Goal: Transaction & Acquisition: Register for event/course

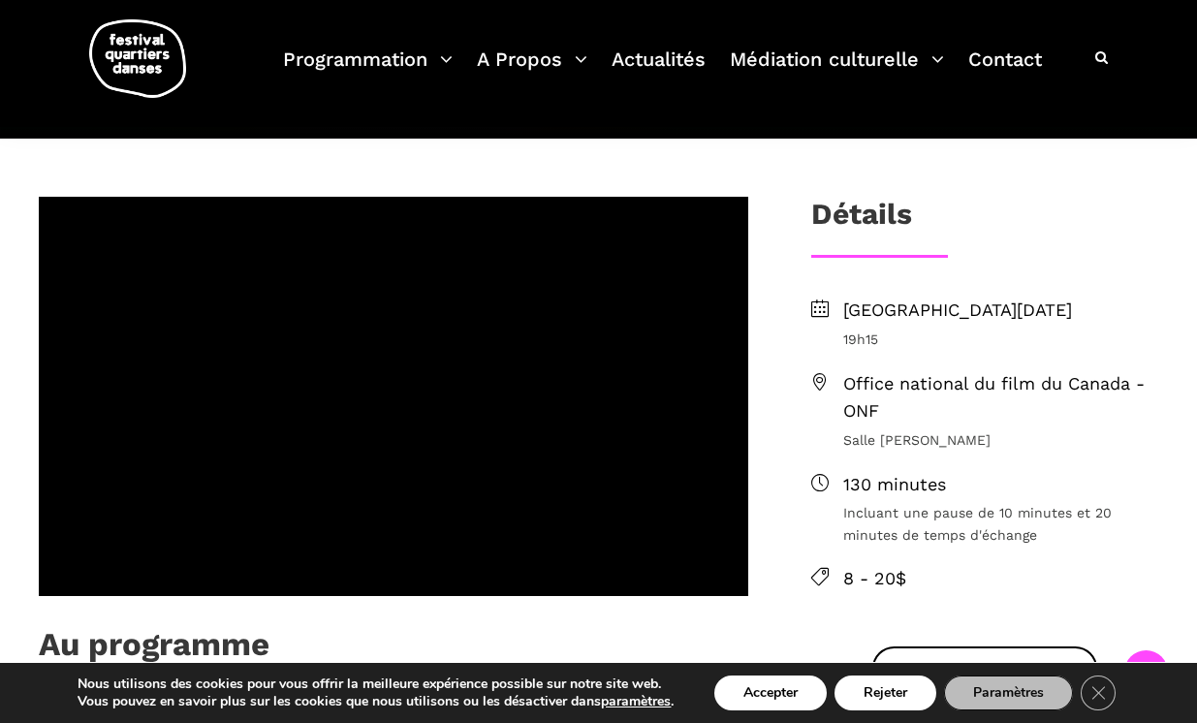
scroll to position [622, 0]
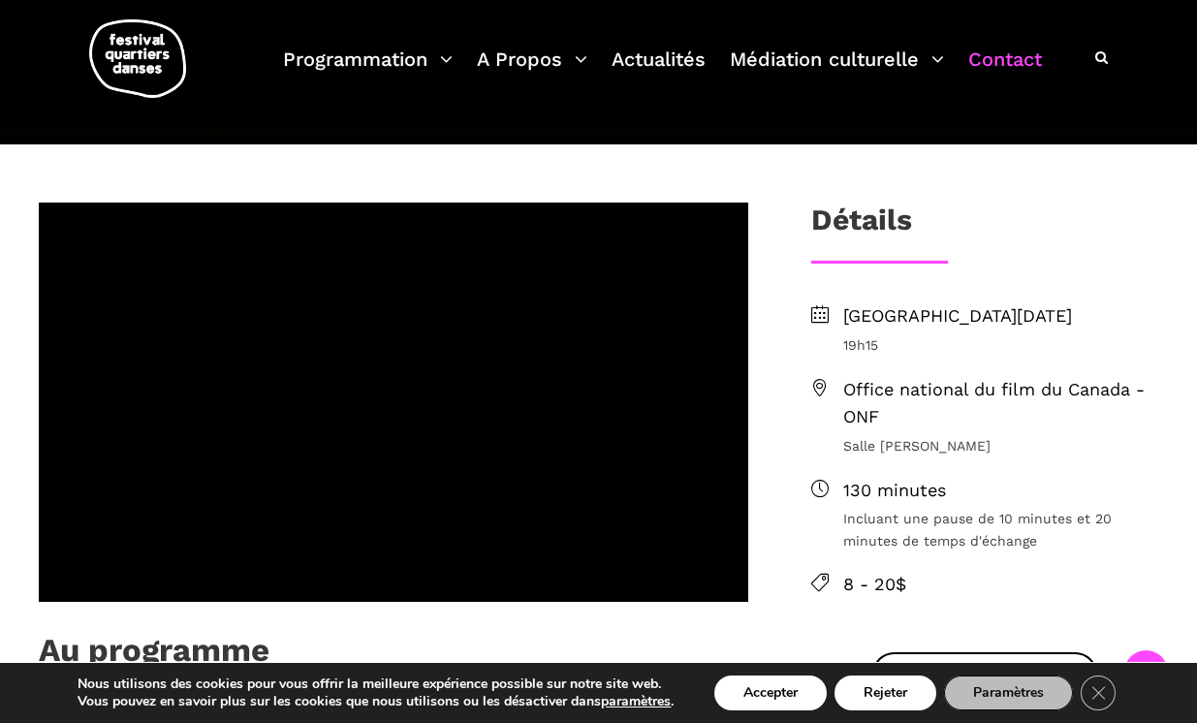
click at [982, 66] on link "Contact" at bounding box center [1006, 71] width 74 height 57
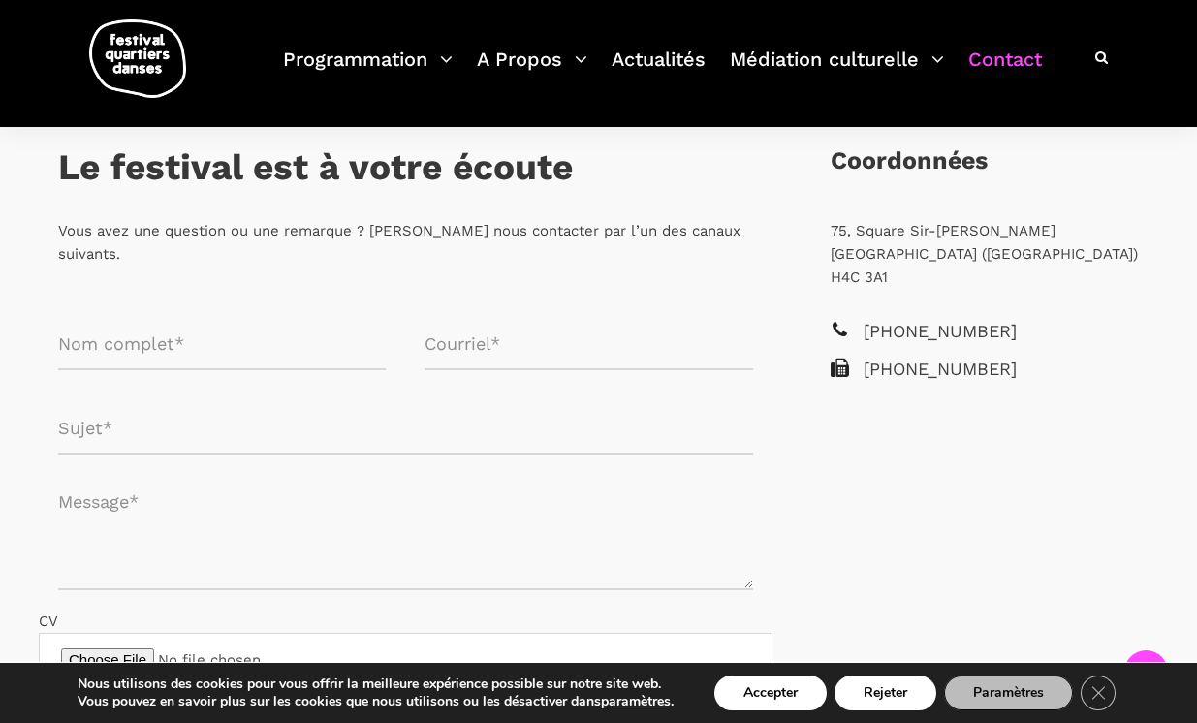
scroll to position [317, 0]
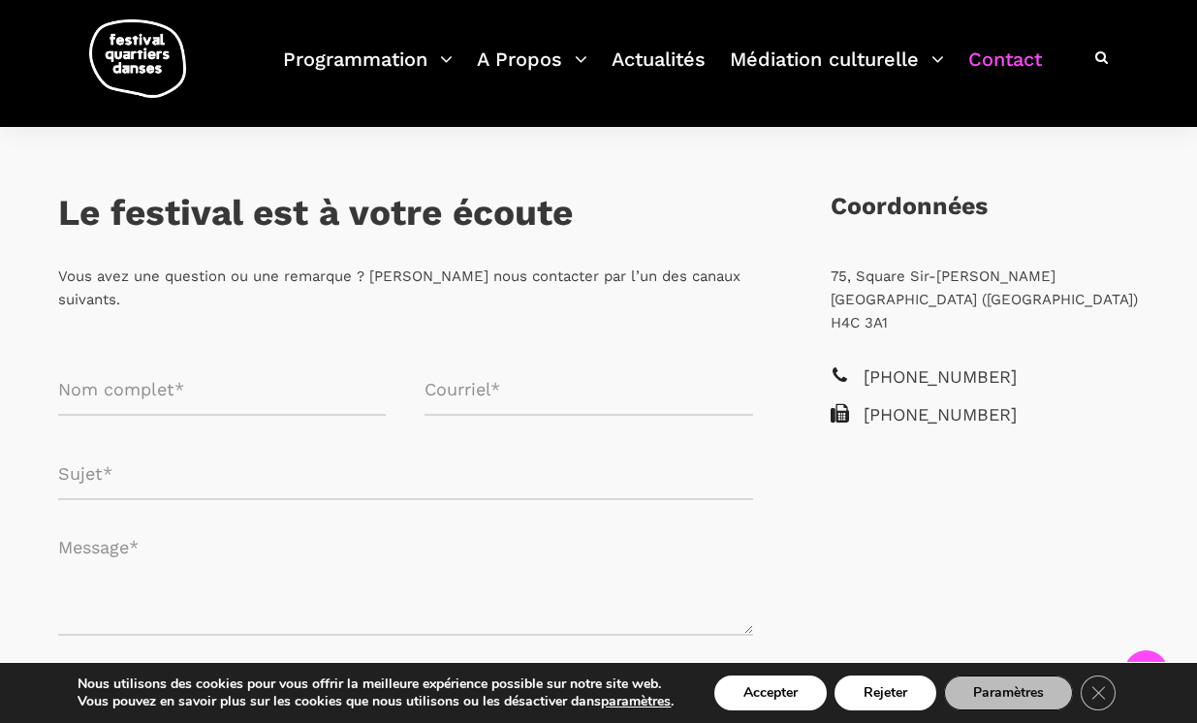
click at [924, 295] on p "75, Square Sir-Georges-Étienne-Cartier Montréal (Québec) H4C 3A1" at bounding box center [985, 300] width 308 height 70
click at [921, 278] on p "75, Square Sir-Georges-Étienne-Cartier Montréal (Québec) H4C 3A1" at bounding box center [985, 300] width 308 height 70
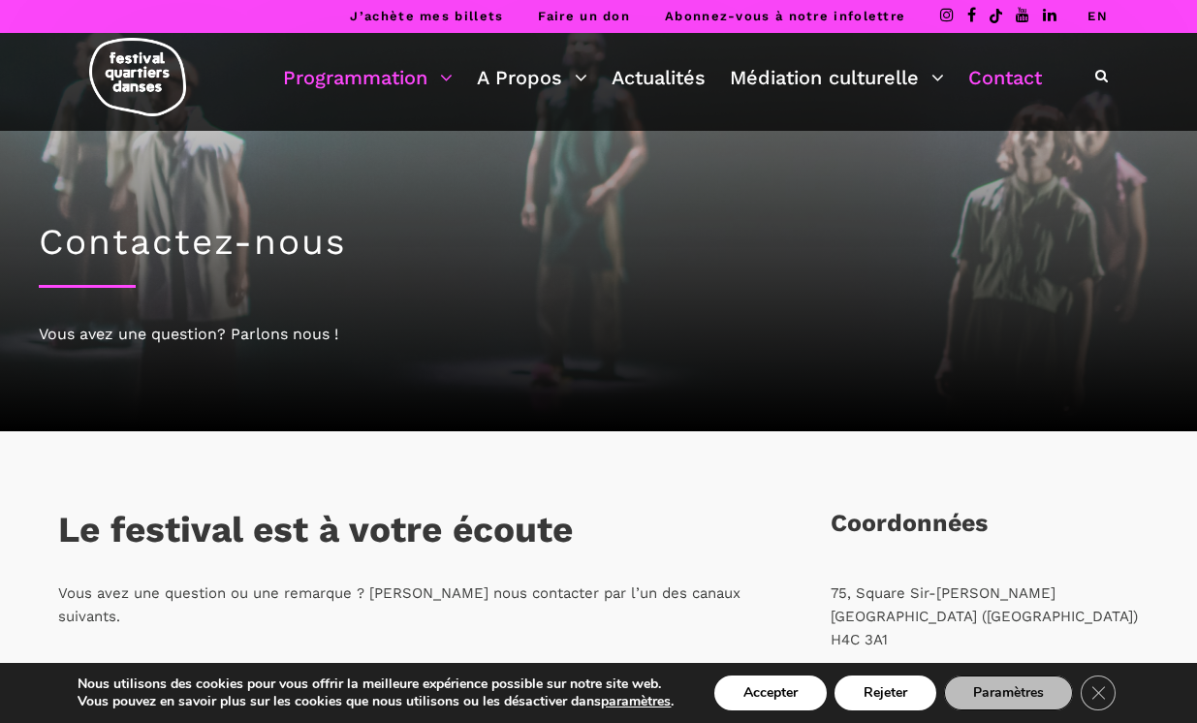
scroll to position [0, 0]
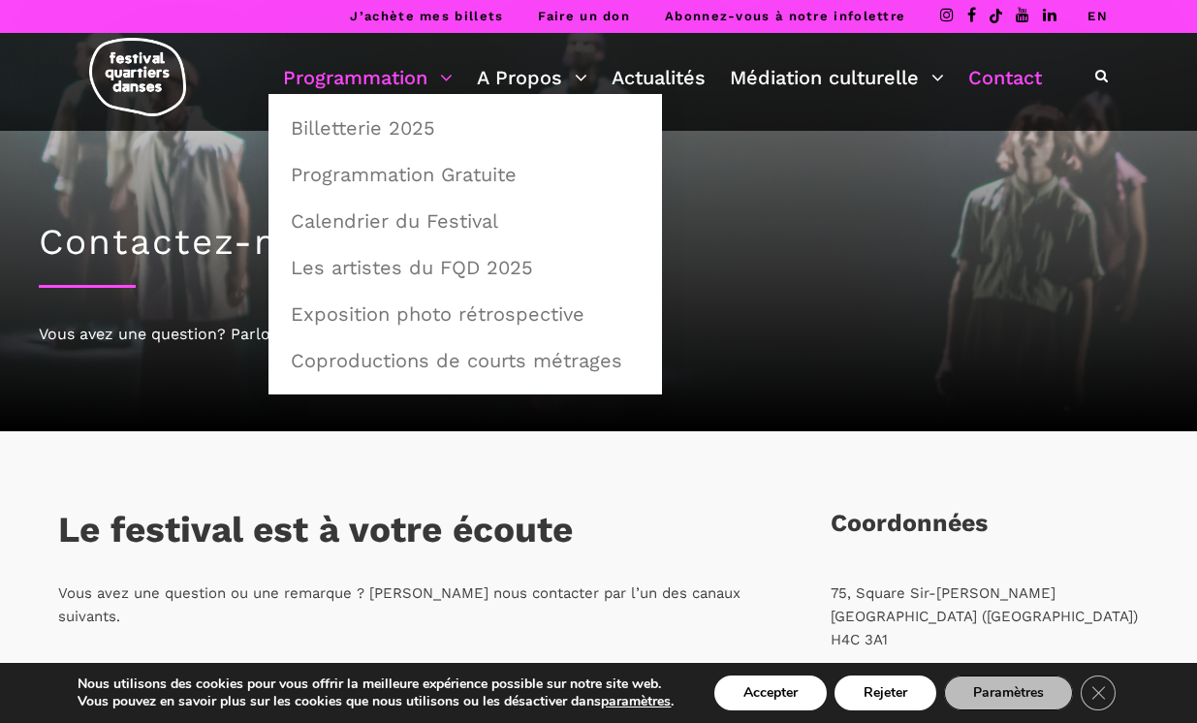
click at [351, 77] on link "Programmation" at bounding box center [368, 77] width 170 height 33
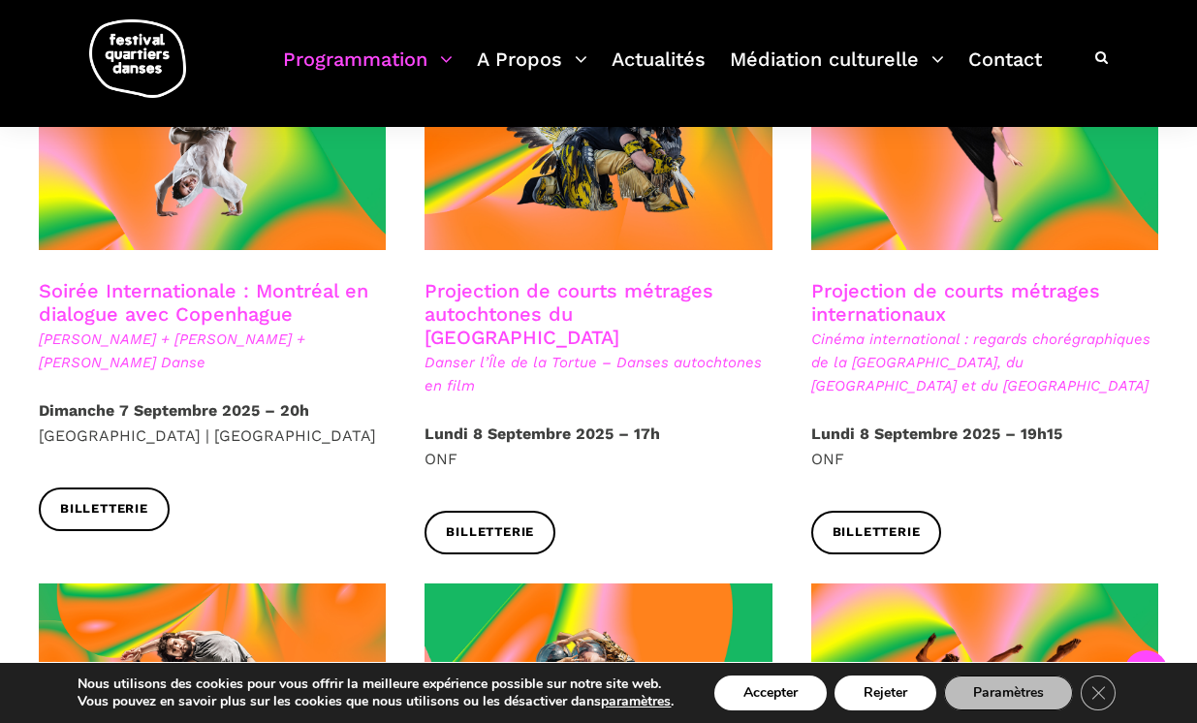
scroll to position [1186, 0]
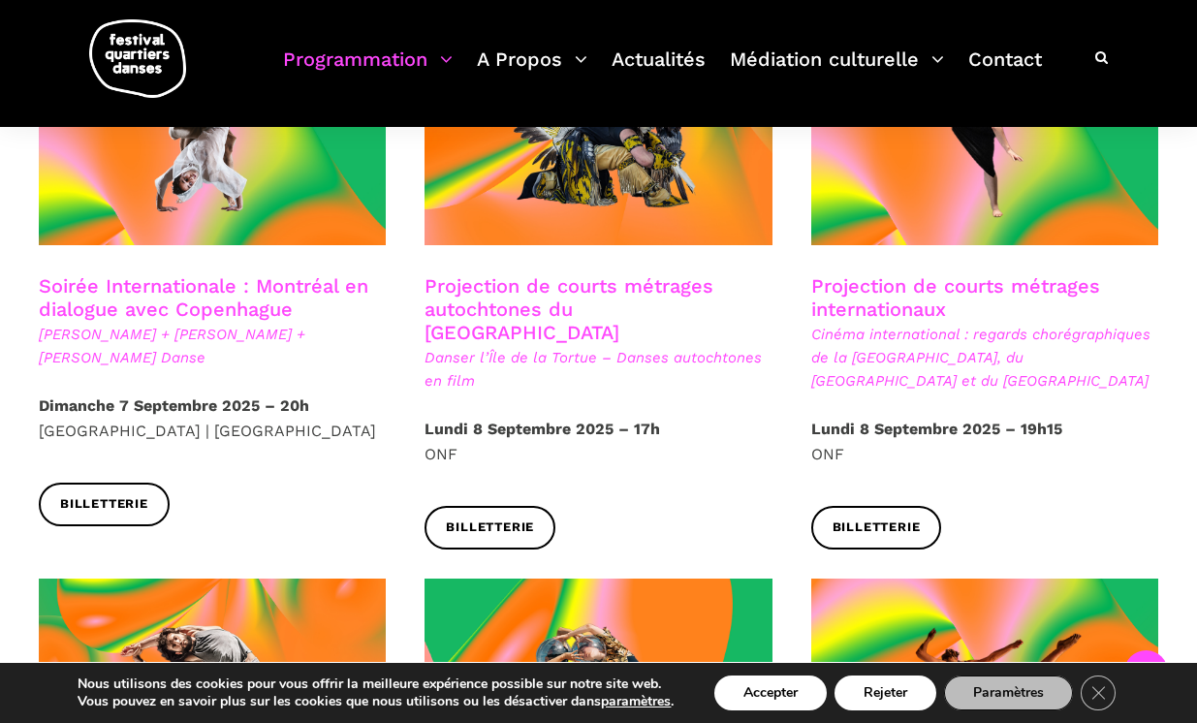
click at [439, 417] on p "[DATE] – 17h ONF" at bounding box center [598, 441] width 347 height 49
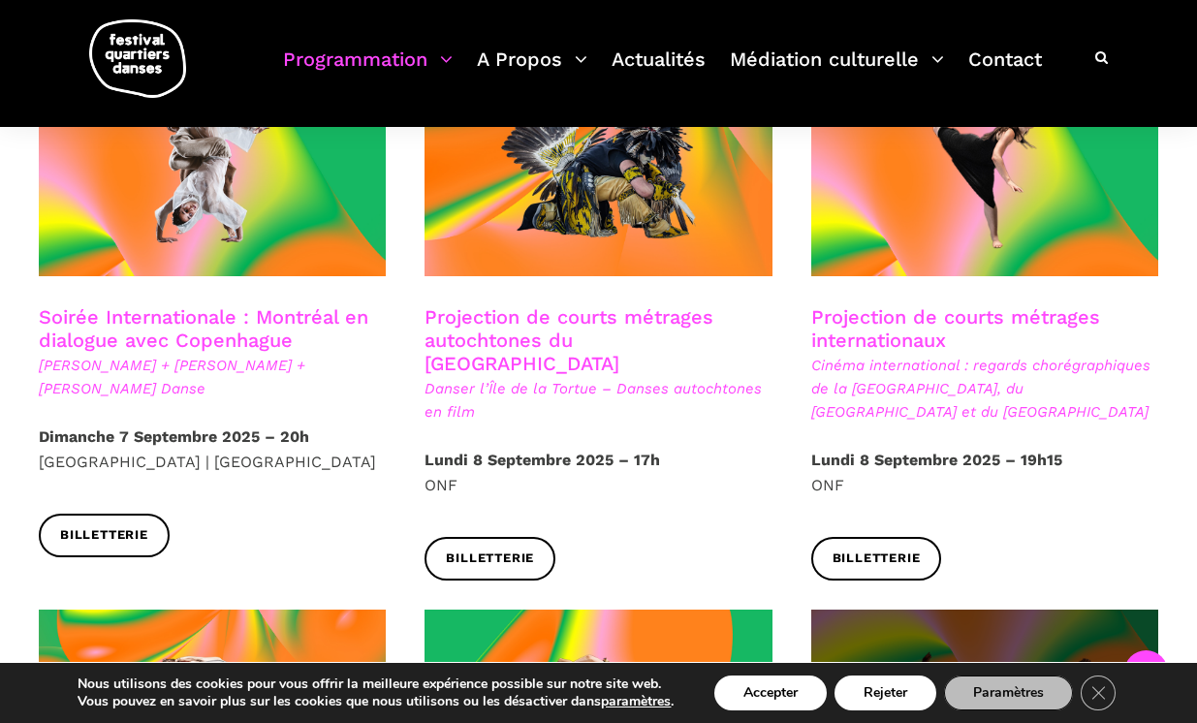
scroll to position [1131, 0]
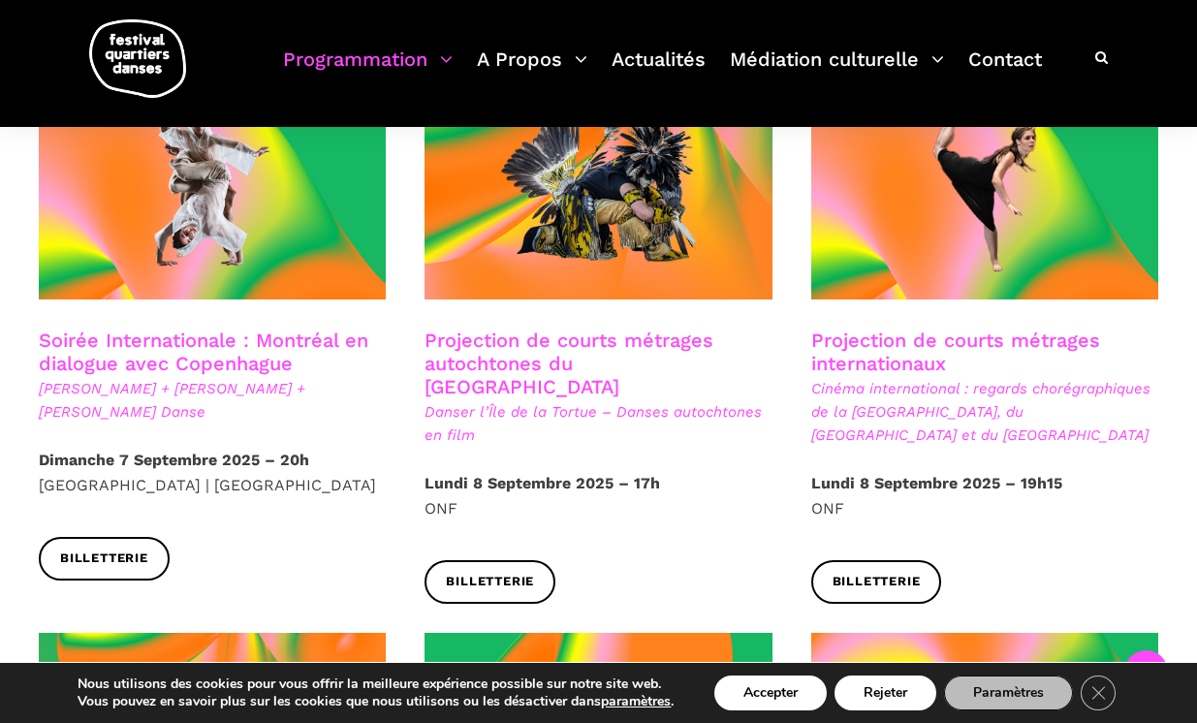
click at [910, 329] on h3 "Projection de courts métrages internationaux" at bounding box center [984, 353] width 347 height 48
click at [832, 471] on p "[DATE] 19h15 ONF" at bounding box center [984, 495] width 347 height 49
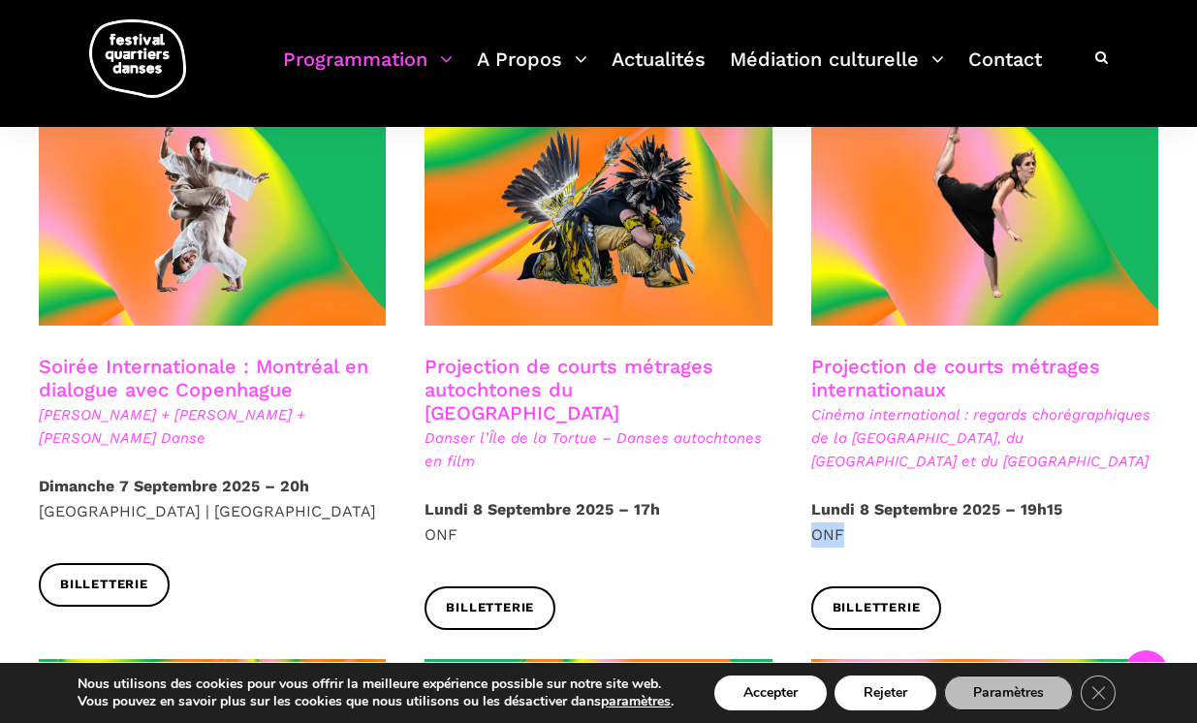
scroll to position [1103, 0]
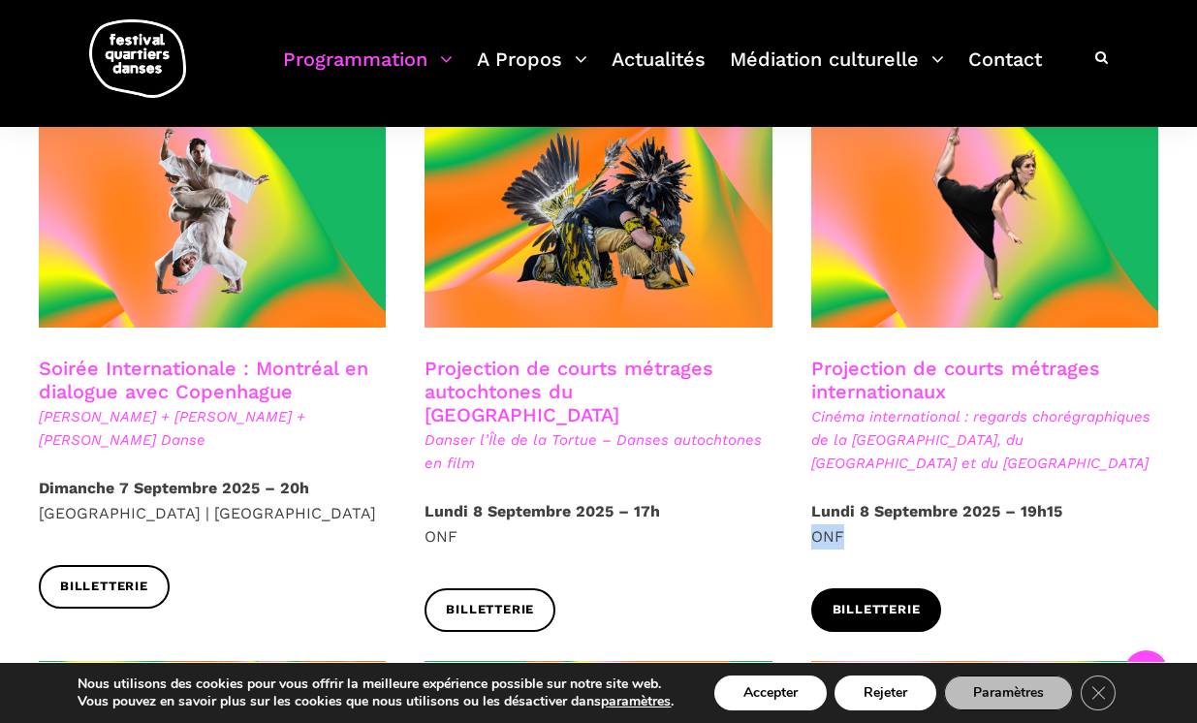
click at [885, 600] on span "Billetterie" at bounding box center [877, 610] width 88 height 20
